Goal: Communication & Community: Answer question/provide support

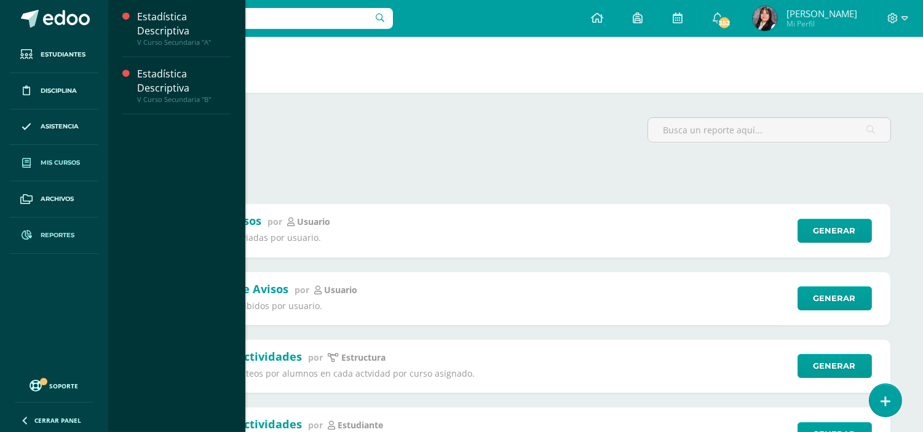
click at [62, 162] on span "Mis cursos" at bounding box center [60, 163] width 39 height 10
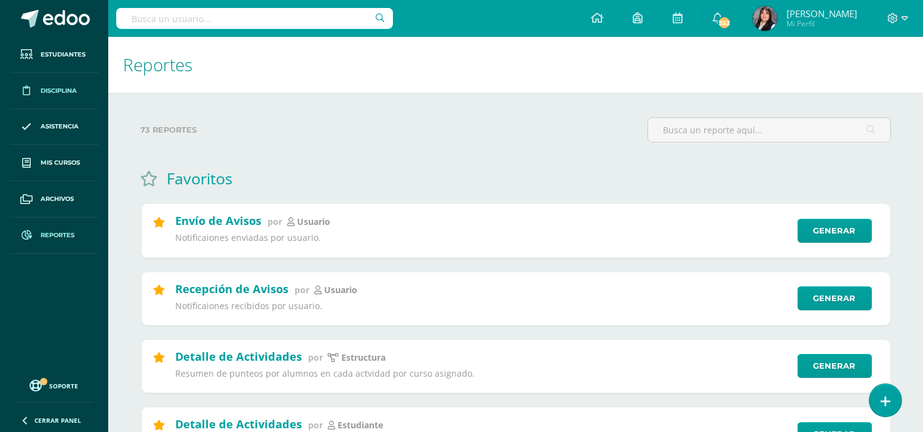
click at [47, 90] on span "Disciplina" at bounding box center [59, 91] width 36 height 10
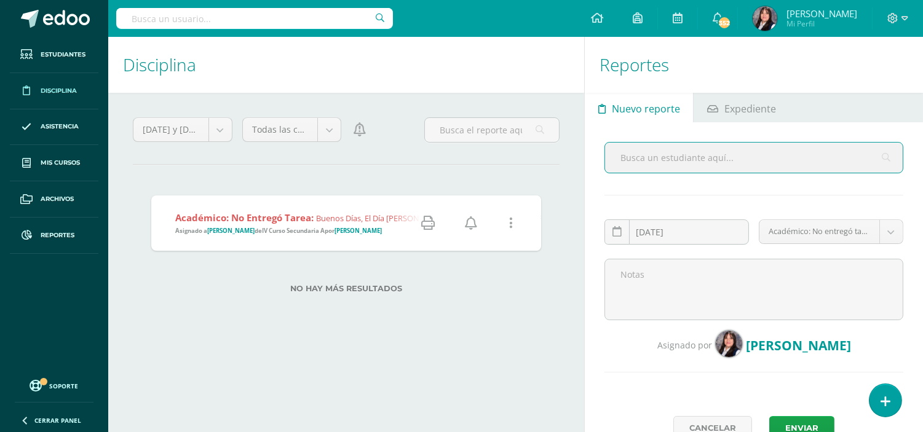
click at [358, 232] on strong "[PERSON_NAME]" at bounding box center [357, 231] width 47 height 8
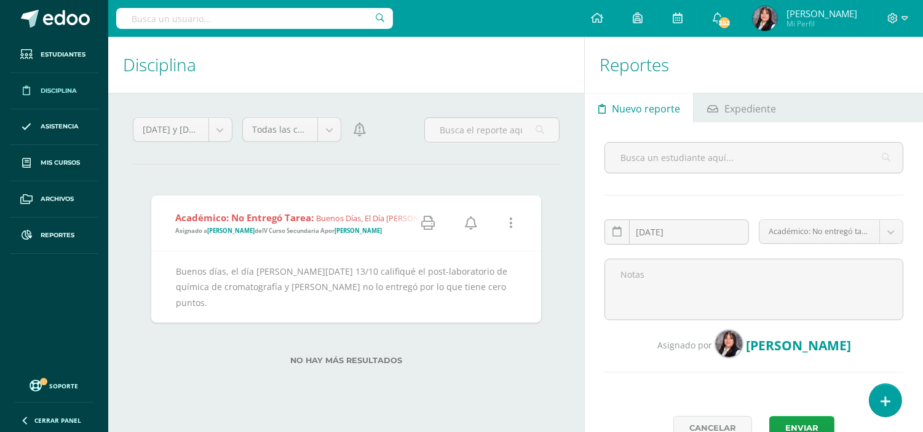
click at [471, 220] on icon at bounding box center [471, 223] width 12 height 14
